Goal: Information Seeking & Learning: Obtain resource

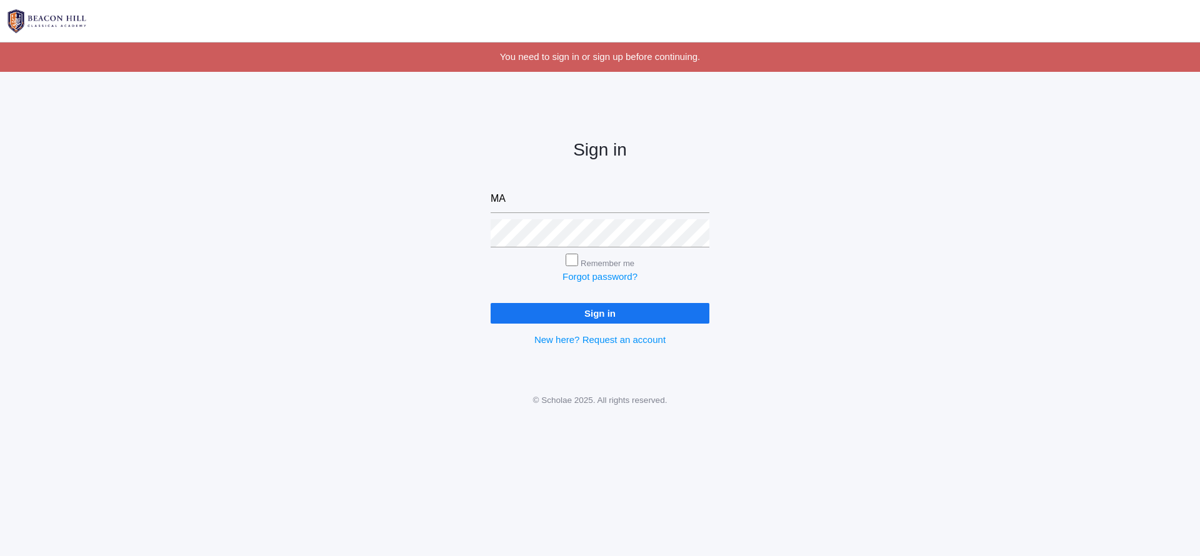
type input "M"
type input "[EMAIL_ADDRESS][DOMAIN_NAME]"
click at [600, 311] on input "Sign in" at bounding box center [600, 313] width 219 height 21
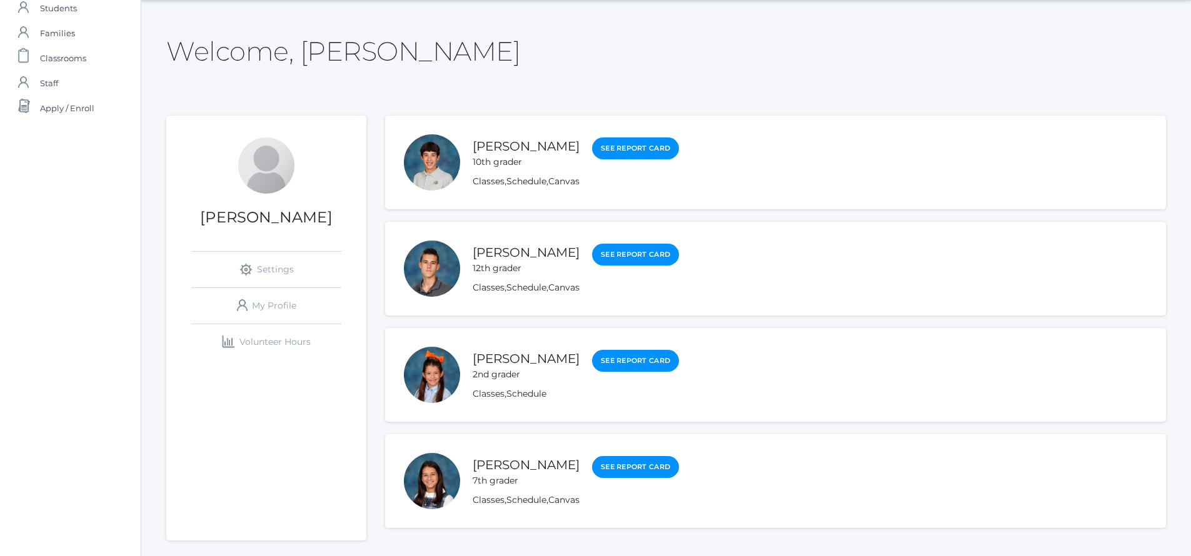
scroll to position [40, 1]
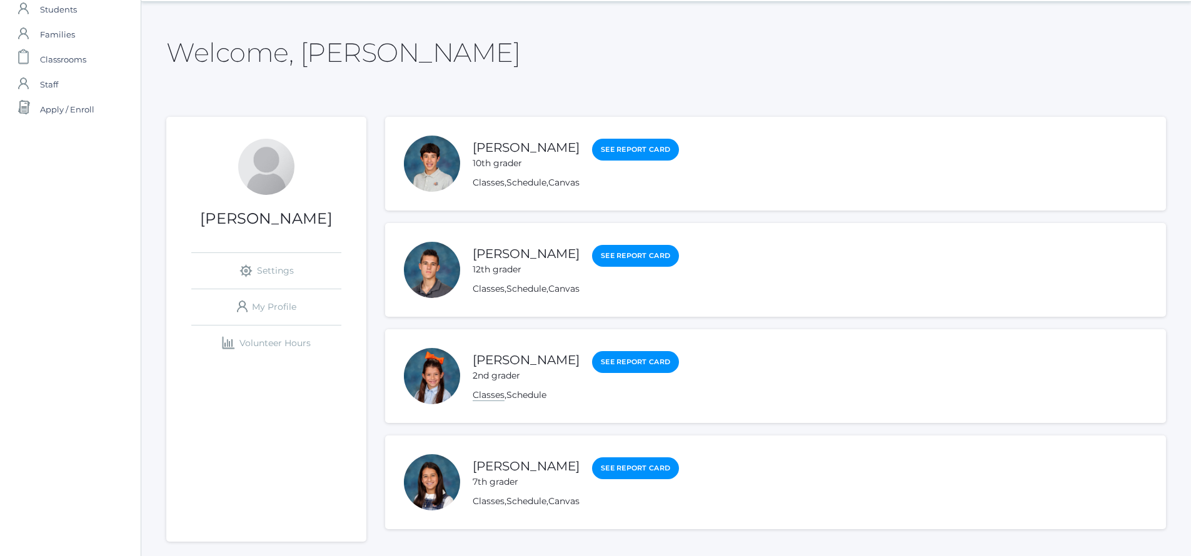
click at [496, 393] on link "Classes" at bounding box center [489, 395] width 32 height 12
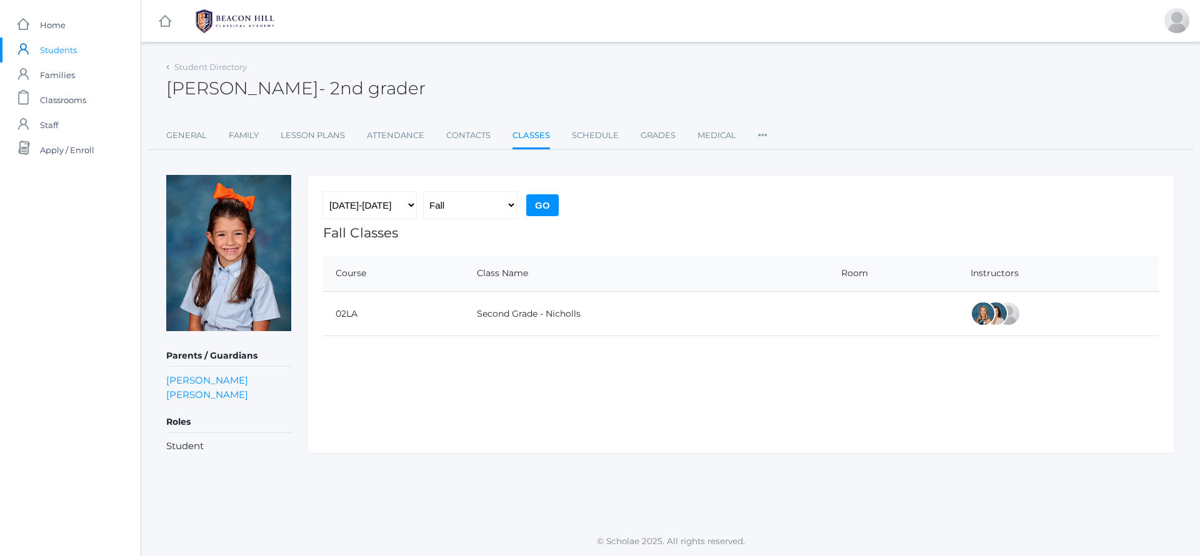
click at [531, 137] on link "Classes" at bounding box center [532, 136] width 38 height 27
click at [334, 131] on link "Lesson Plans" at bounding box center [313, 135] width 64 height 25
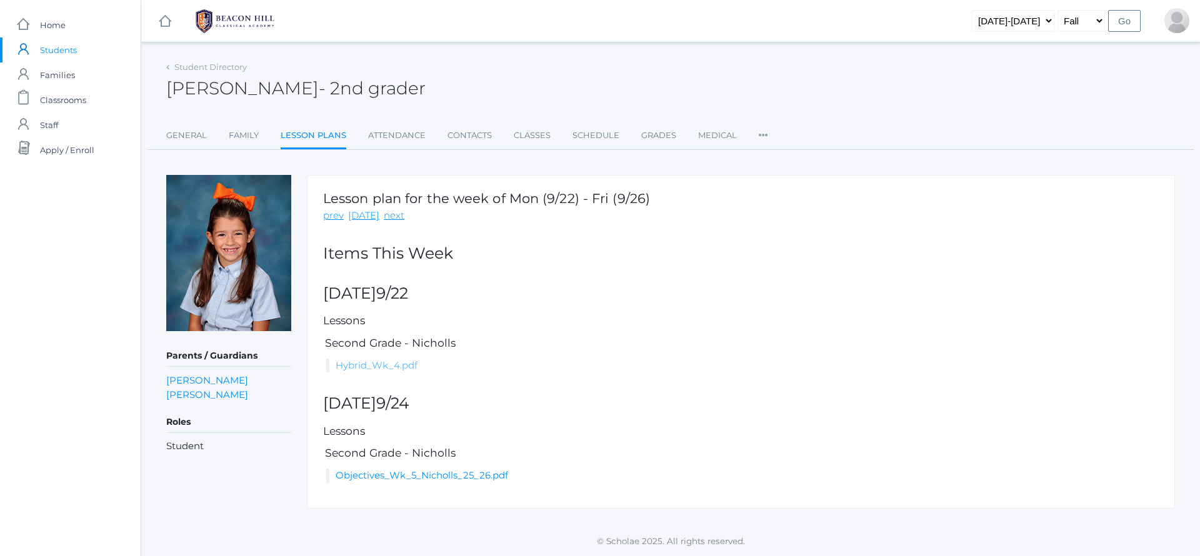
click at [389, 359] on link "Hybrid_Wk_4.pdf" at bounding box center [377, 365] width 82 height 12
